Goal: Information Seeking & Learning: Learn about a topic

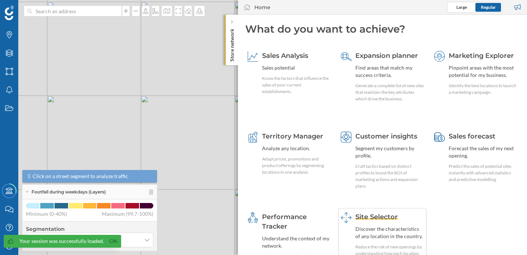
click at [372, 228] on div "Discover the characteristics of any location in the country." at bounding box center [389, 232] width 69 height 15
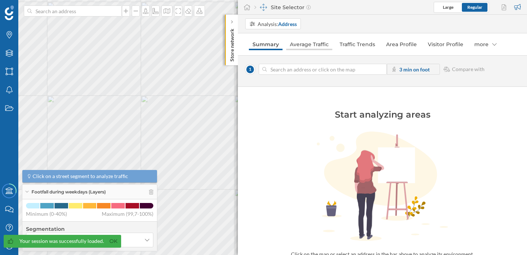
click at [315, 49] on link "Average Traffic" at bounding box center [309, 44] width 46 height 12
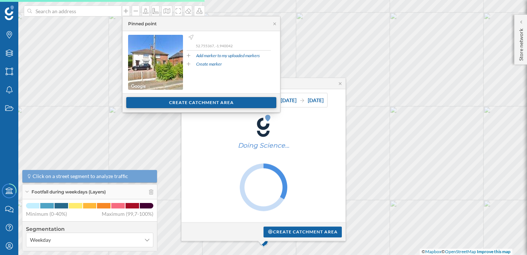
click at [205, 101] on div "Create catchment area" at bounding box center [201, 102] width 150 height 11
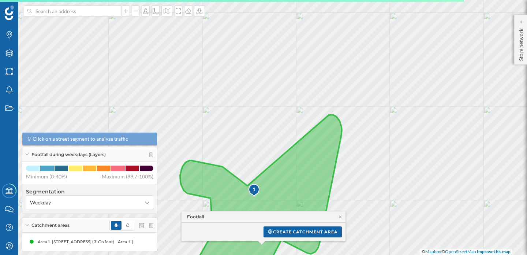
click at [252, 188] on div "1" at bounding box center [254, 189] width 12 height 7
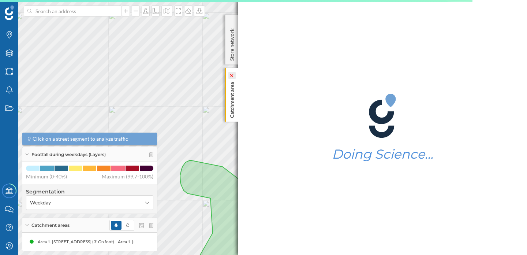
click at [232, 77] on icon at bounding box center [231, 75] width 7 height 7
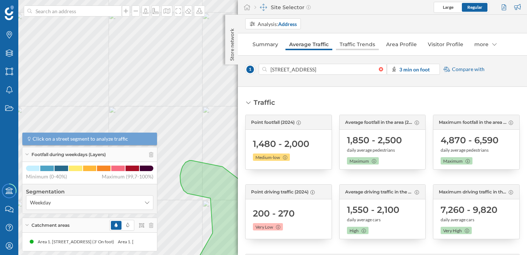
click at [358, 44] on link "Traffic Trends" at bounding box center [357, 44] width 43 height 12
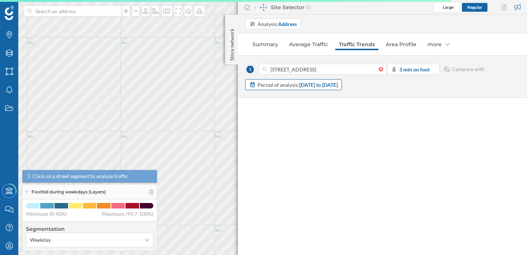
click at [338, 86] on strong "[DATE] to [DATE]" at bounding box center [318, 85] width 38 height 6
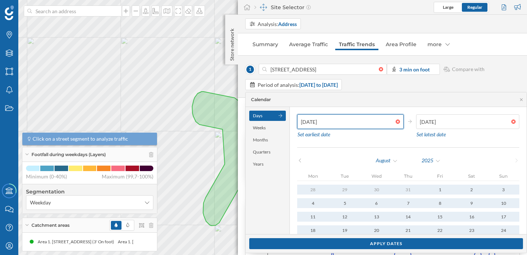
click at [314, 122] on input "[DATE]" at bounding box center [346, 121] width 98 height 15
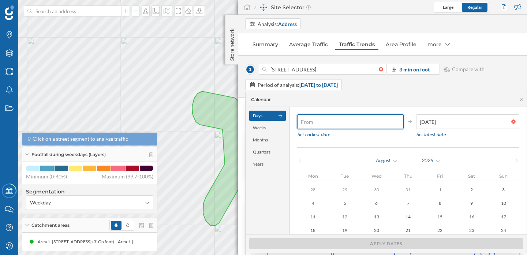
click at [396, 121] on div at bounding box center [400, 121] width 8 height 4
click at [396, 121] on input "text" at bounding box center [346, 121] width 98 height 15
click at [301, 167] on div "[DATE] Mon Tue Wed Thu Fri Sat Sun 28 29 30 31 1 2 3 4 5 6 7 8 9 10 11 12 13 14…" at bounding box center [408, 202] width 222 height 94
click at [301, 162] on icon at bounding box center [299, 160] width 5 height 4
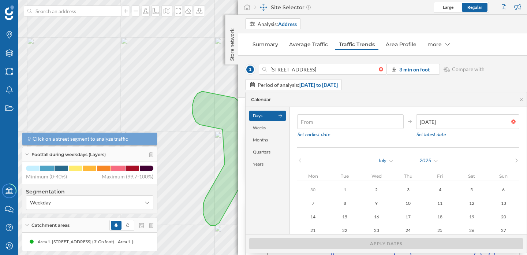
click at [301, 162] on icon at bounding box center [299, 160] width 5 height 4
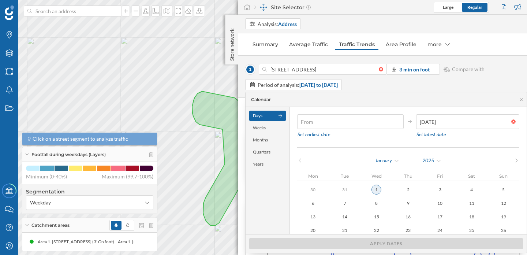
type input "[DATE]"
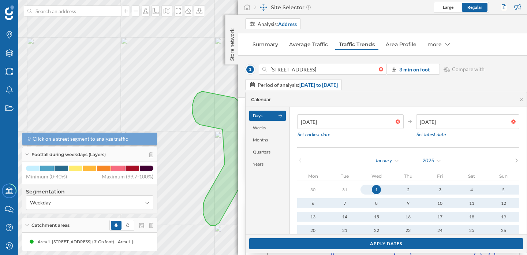
click at [374, 191] on div "1" at bounding box center [376, 189] width 9 height 9
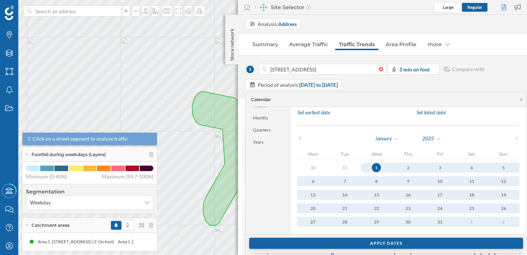
click at [377, 242] on div "Apply dates" at bounding box center [386, 242] width 274 height 11
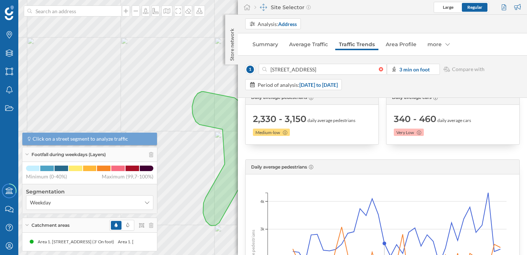
scroll to position [0, 0]
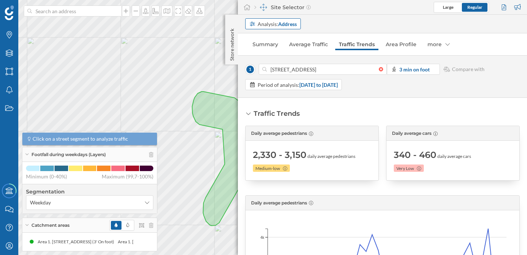
click at [290, 25] on strong "Address" at bounding box center [287, 24] width 19 height 6
click at [281, 49] on div "Commercial area" at bounding box center [268, 52] width 39 height 6
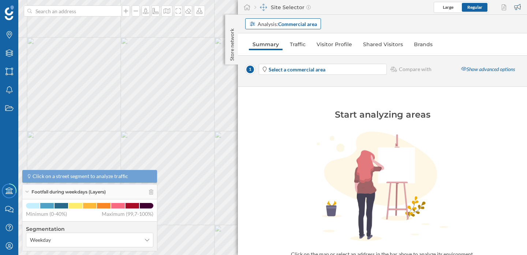
click at [291, 26] on strong "Commercial area" at bounding box center [297, 24] width 39 height 6
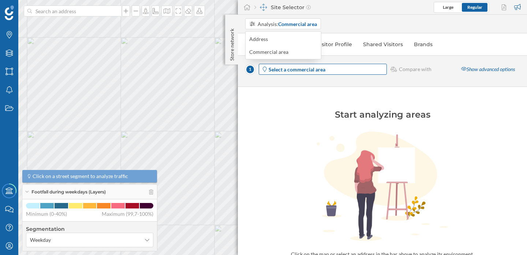
click at [292, 72] on strong "Select a commercial area" at bounding box center [297, 69] width 57 height 6
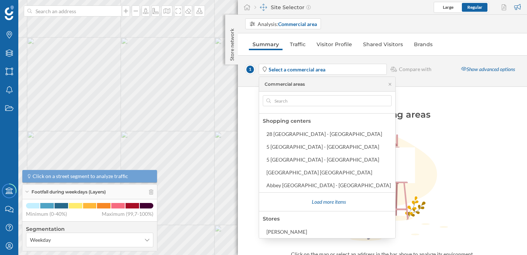
scroll to position [91, 0]
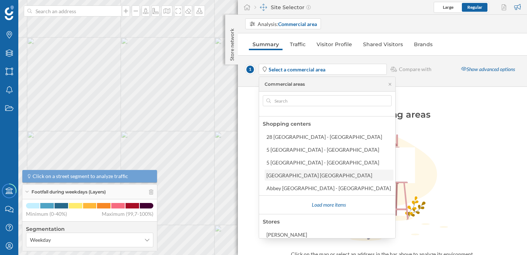
click at [298, 171] on div "[GEOGRAPHIC_DATA] [GEOGRAPHIC_DATA]" at bounding box center [328, 175] width 124 height 8
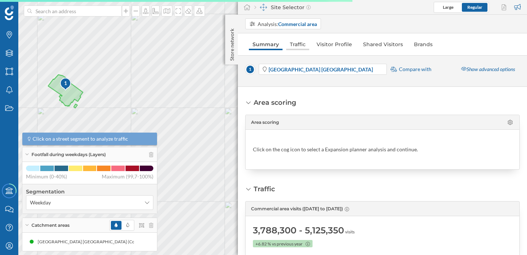
click at [304, 45] on link "Traffic" at bounding box center [297, 44] width 23 height 12
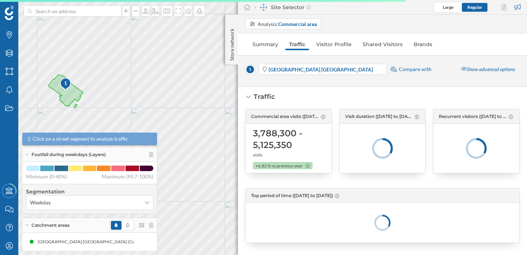
scroll to position [7, 0]
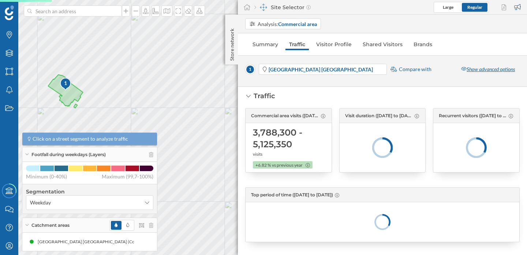
click at [497, 70] on div "Show advanced options" at bounding box center [487, 69] width 63 height 11
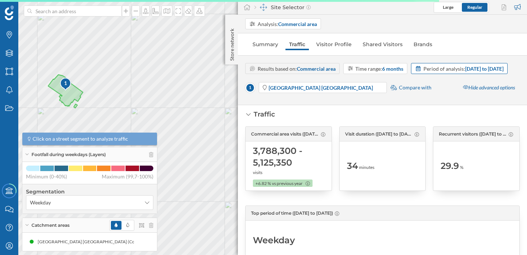
click at [465, 72] on strong "[DATE] to [DATE]" at bounding box center [484, 69] width 38 height 6
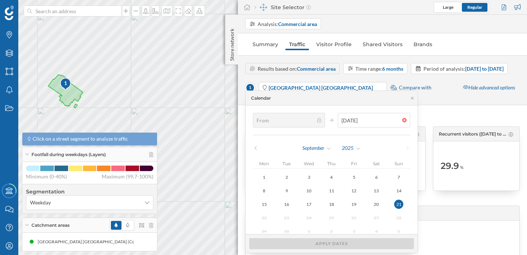
click at [463, 57] on div "Results based on: Commercial area Time range: 6 months Period of analysis: [DAT…" at bounding box center [382, 80] width 289 height 50
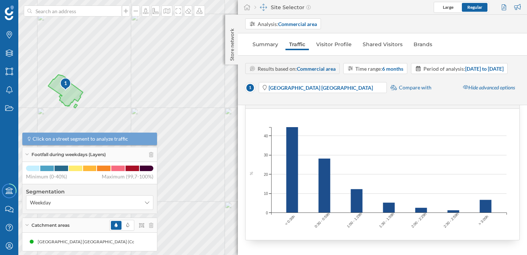
scroll to position [0, 0]
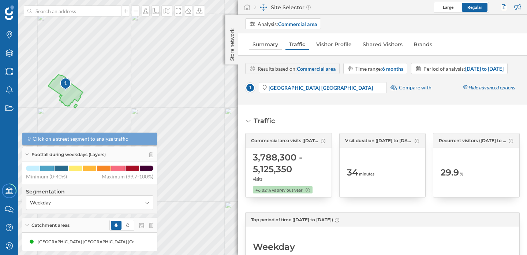
click at [269, 42] on link "Summary" at bounding box center [265, 44] width 33 height 12
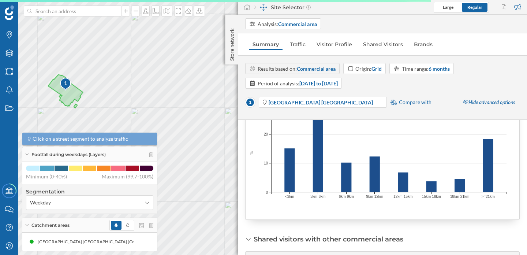
scroll to position [510, 0]
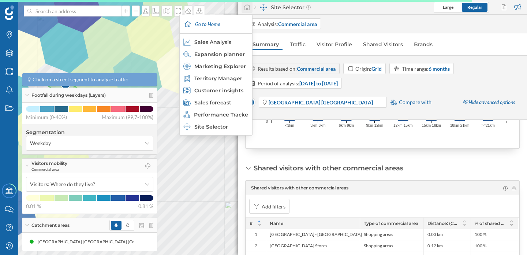
click at [247, 8] on icon at bounding box center [247, 7] width 7 height 6
